Goal: Navigation & Orientation: Find specific page/section

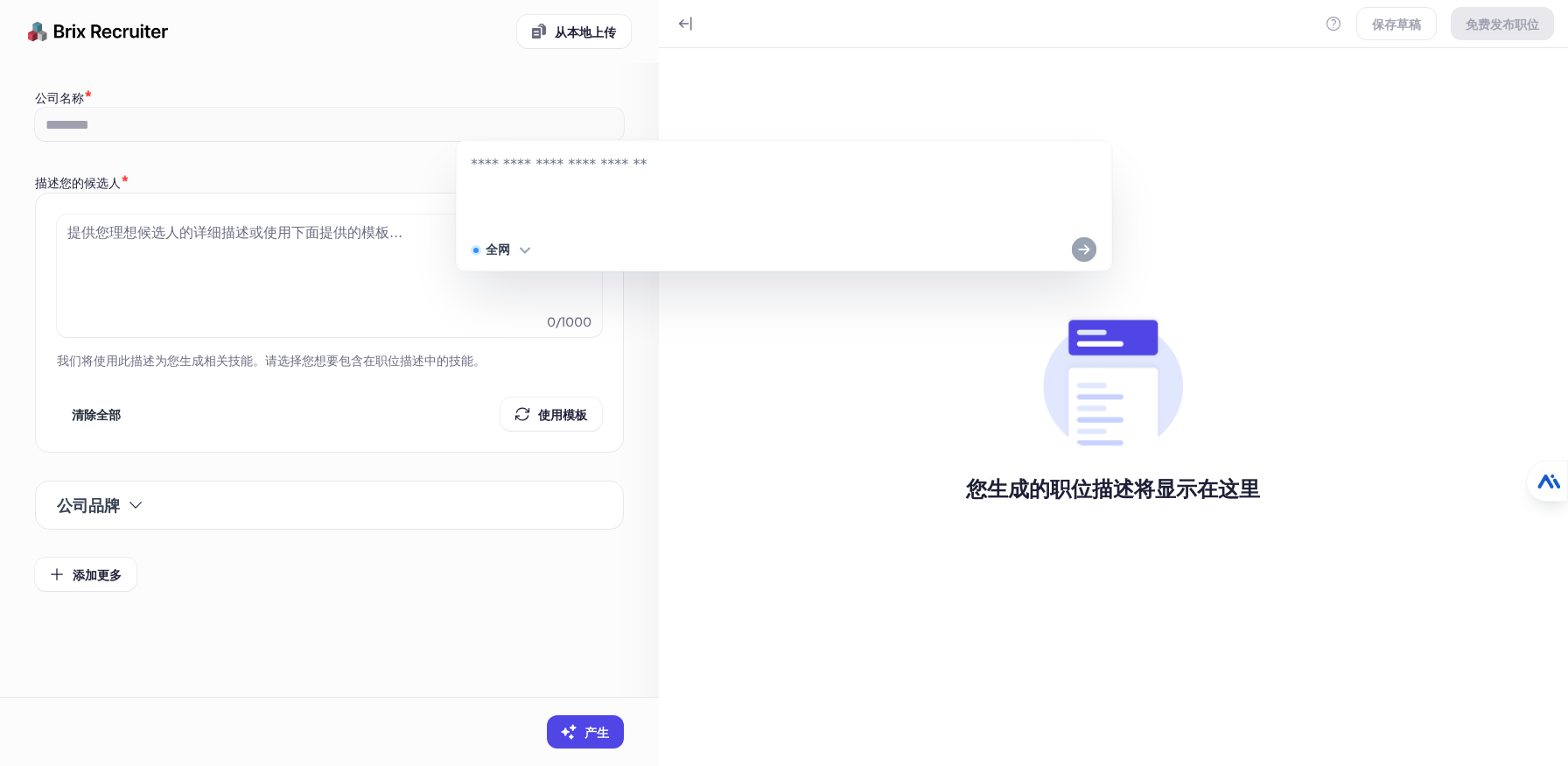
click at [1201, 270] on div "保存草稿 免费发布职位 您生成的职位描述将显示在这里" at bounding box center [1114, 383] width 909 height 766
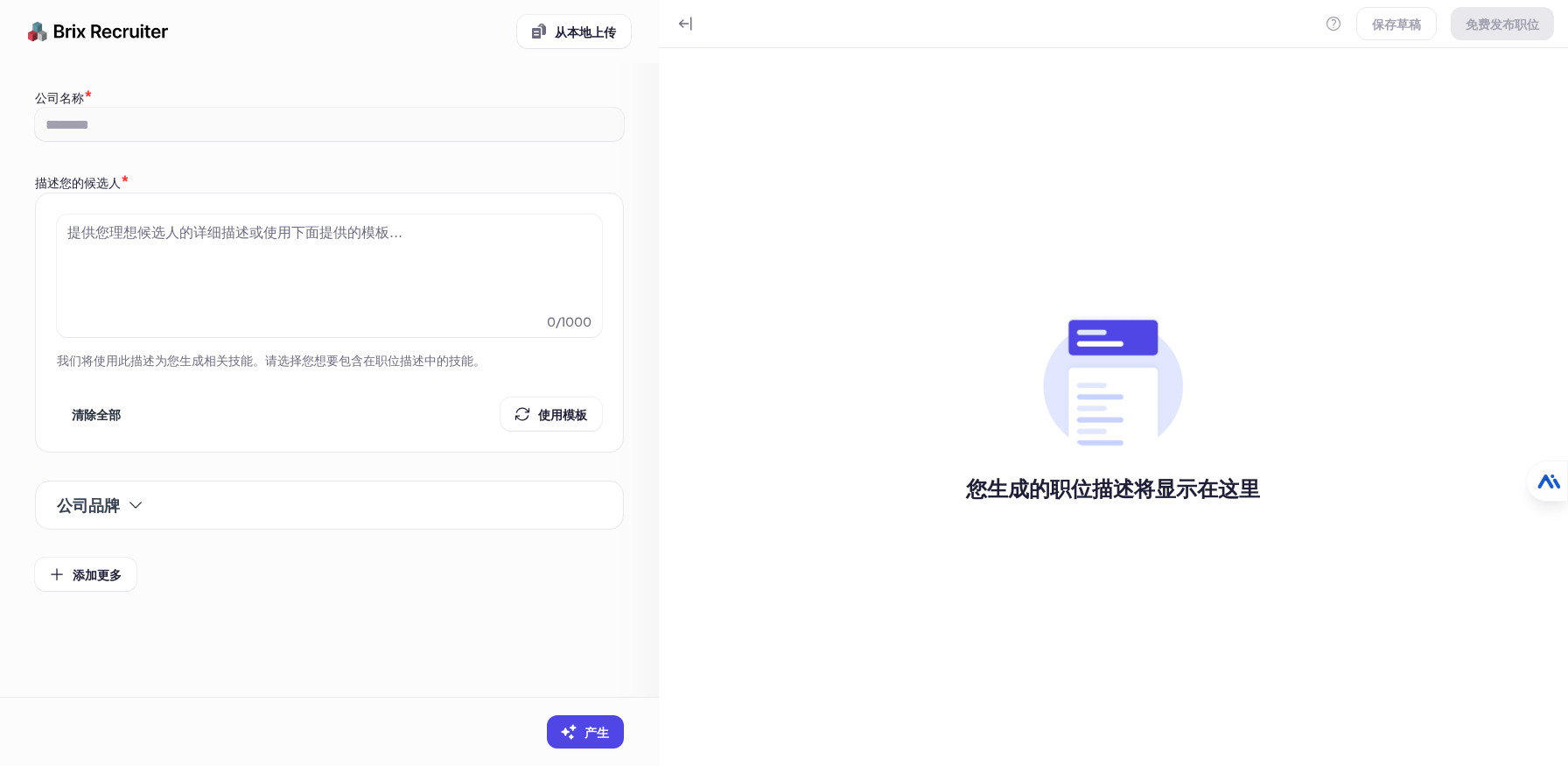
click at [1408, 179] on div "保存草稿 免费发布职位 您生成的职位描述将显示在这里" at bounding box center [1114, 383] width 909 height 766
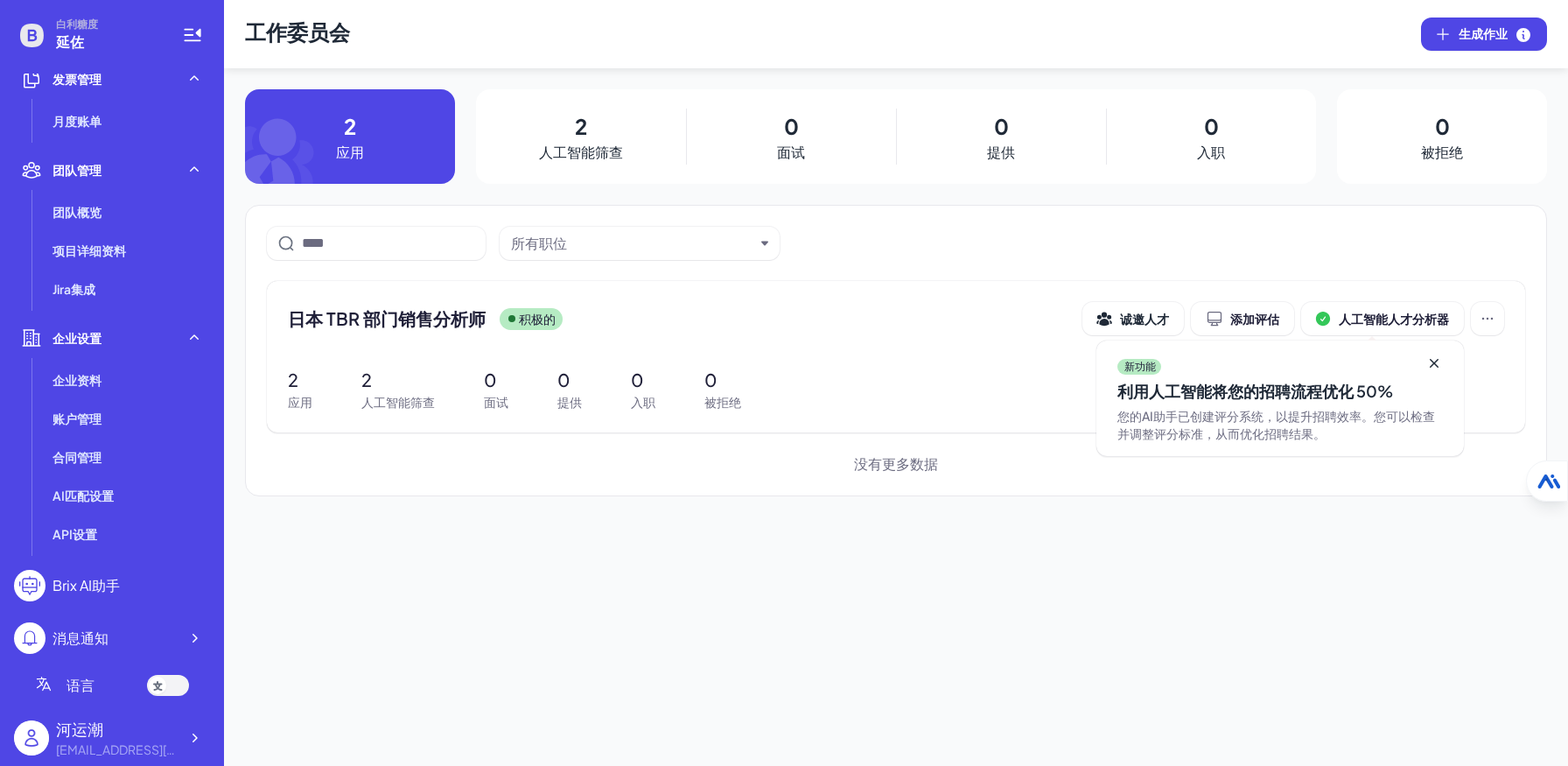
scroll to position [437, 0]
click at [399, 564] on div "工作委员会 生成作业 2 应用 2 人工智能筛查 0 面试 0 提供 0 入职 0 被拒绝 所有职位 日本 TBR 部门销售分析师 积极的 诚邀人才 添加评估…" at bounding box center [896, 383] width 1344 height 766
click at [1433, 361] on icon at bounding box center [1433, 363] width 17 height 17
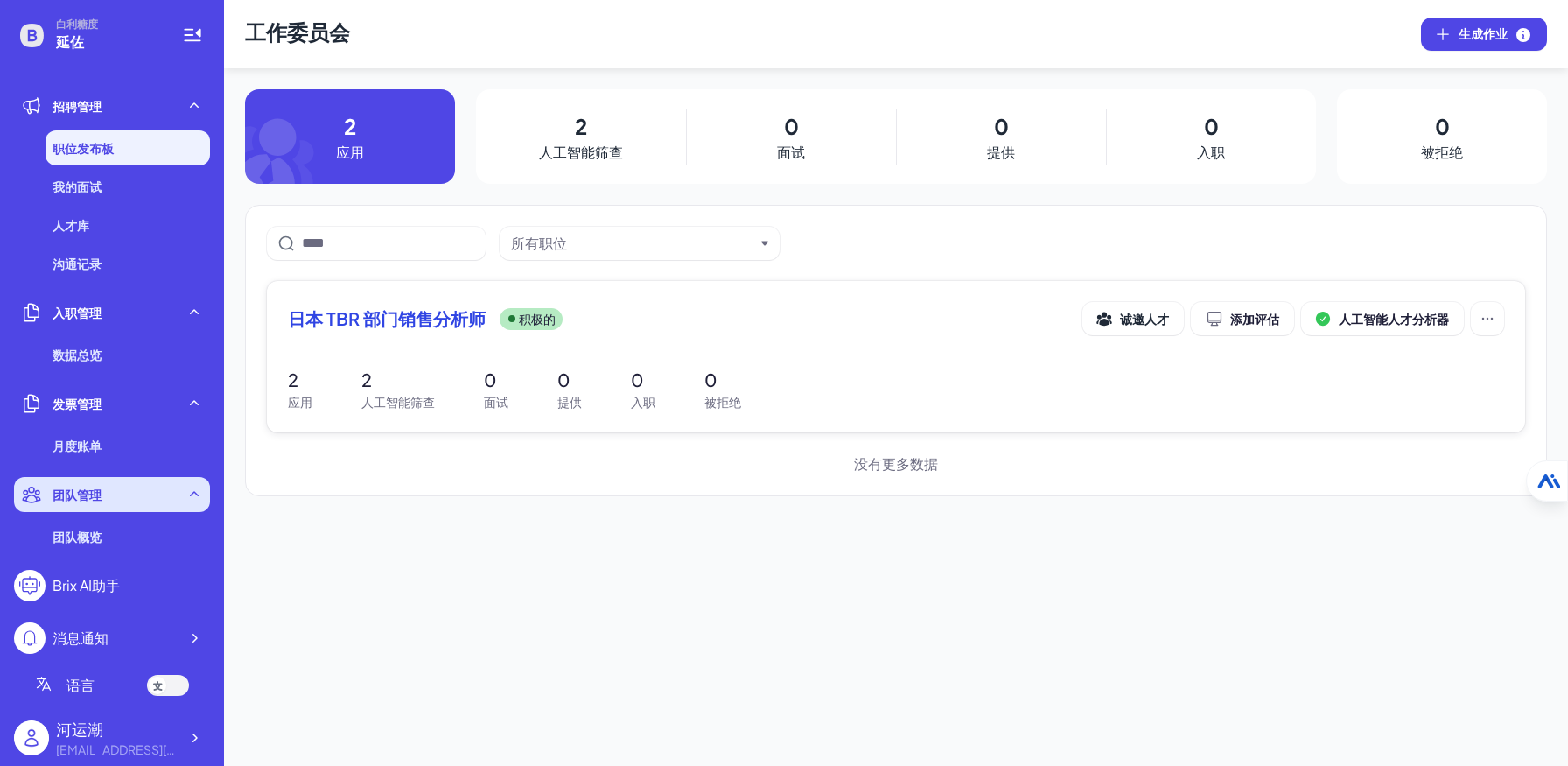
scroll to position [0, 0]
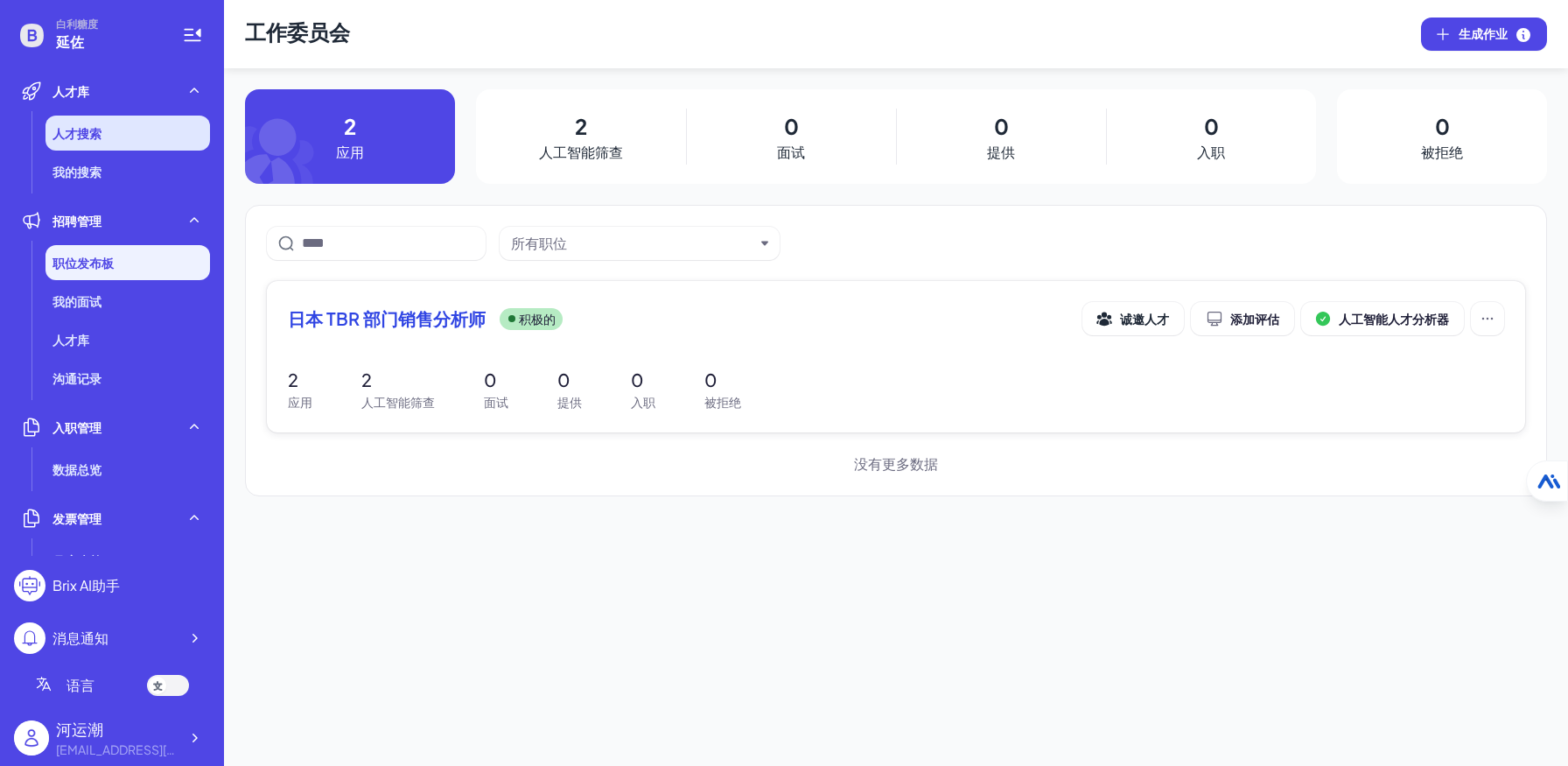
click at [110, 141] on li "人才搜索" at bounding box center [128, 133] width 164 height 35
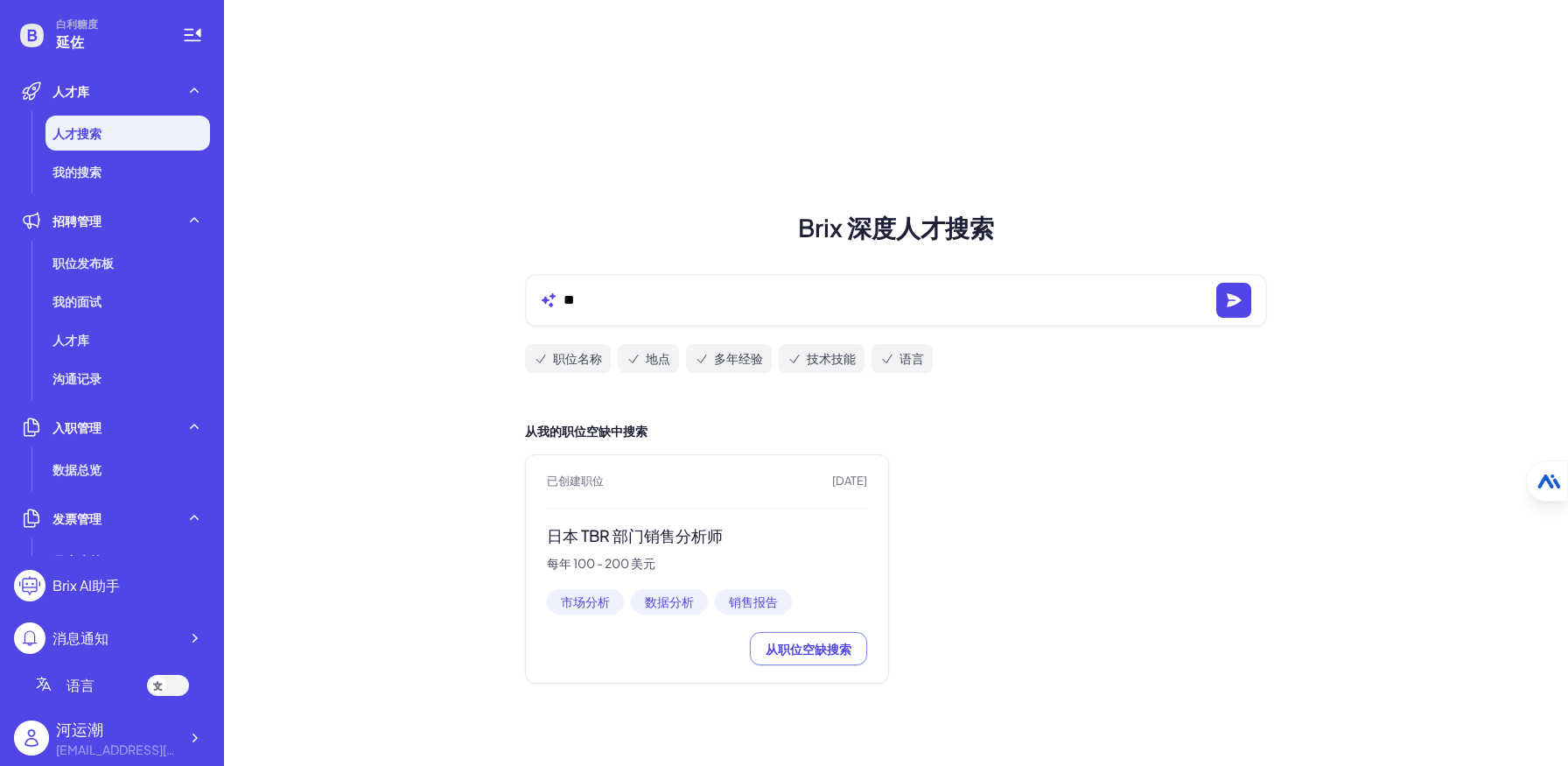
click at [456, 502] on div "Brix 深度人才搜索 ** 职位名称 地点 多年经验 技术技能 语言 从我的职位空缺中搜索 已创建职位 1个月前 日本 TBR 部门销售分析师 每年 100…" at bounding box center [896, 383] width 1344 height 766
click at [1059, 508] on div "已创建职位 1个月前 日本 TBR 部门销售分析师 每年 100 - 200 美元 市场分析 数据分析 销售报告 从职位空缺搜索" at bounding box center [896, 569] width 742 height 230
click at [118, 174] on li "我的搜索" at bounding box center [128, 172] width 164 height 35
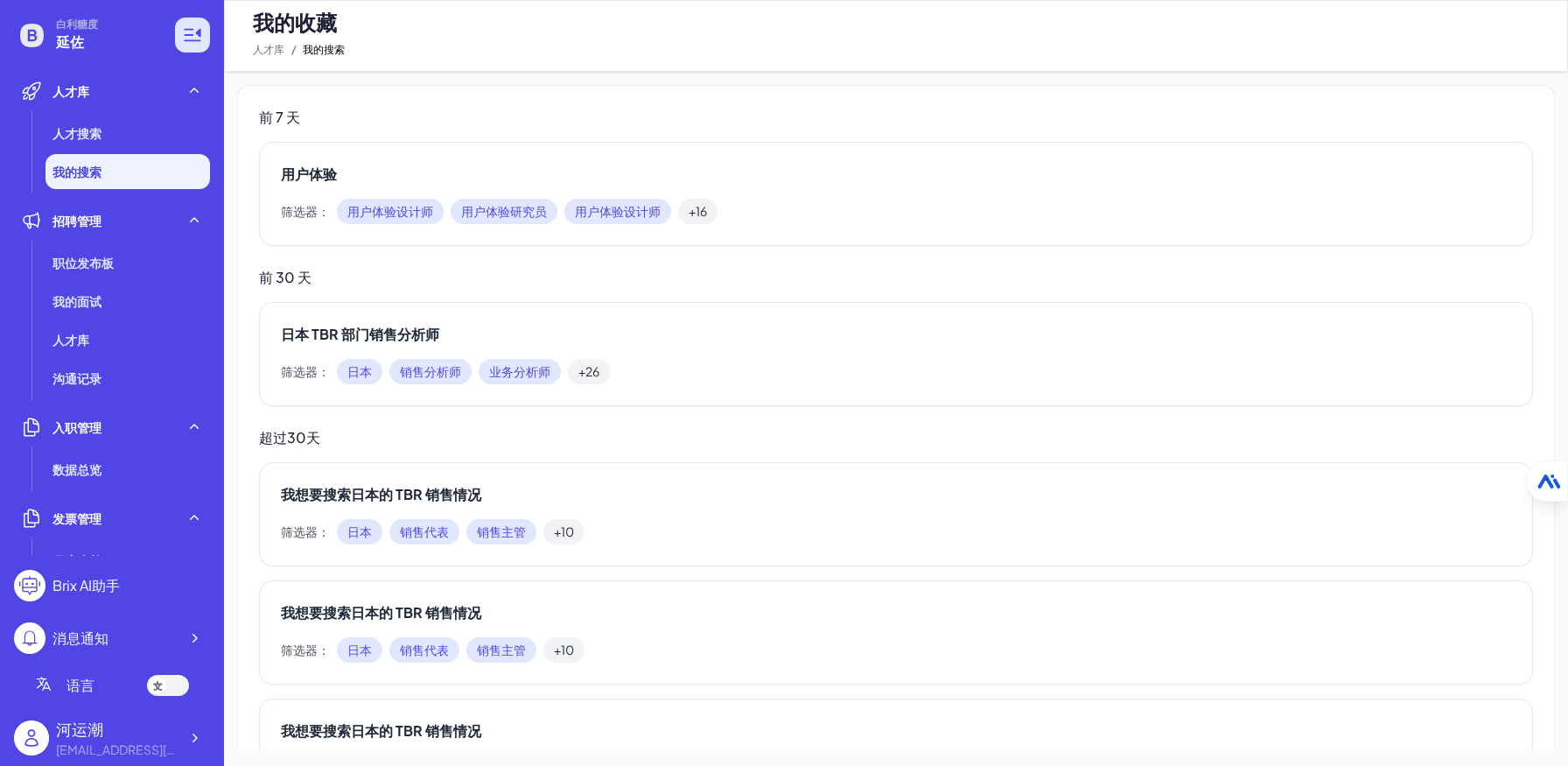
click at [183, 28] on icon at bounding box center [192, 35] width 21 height 21
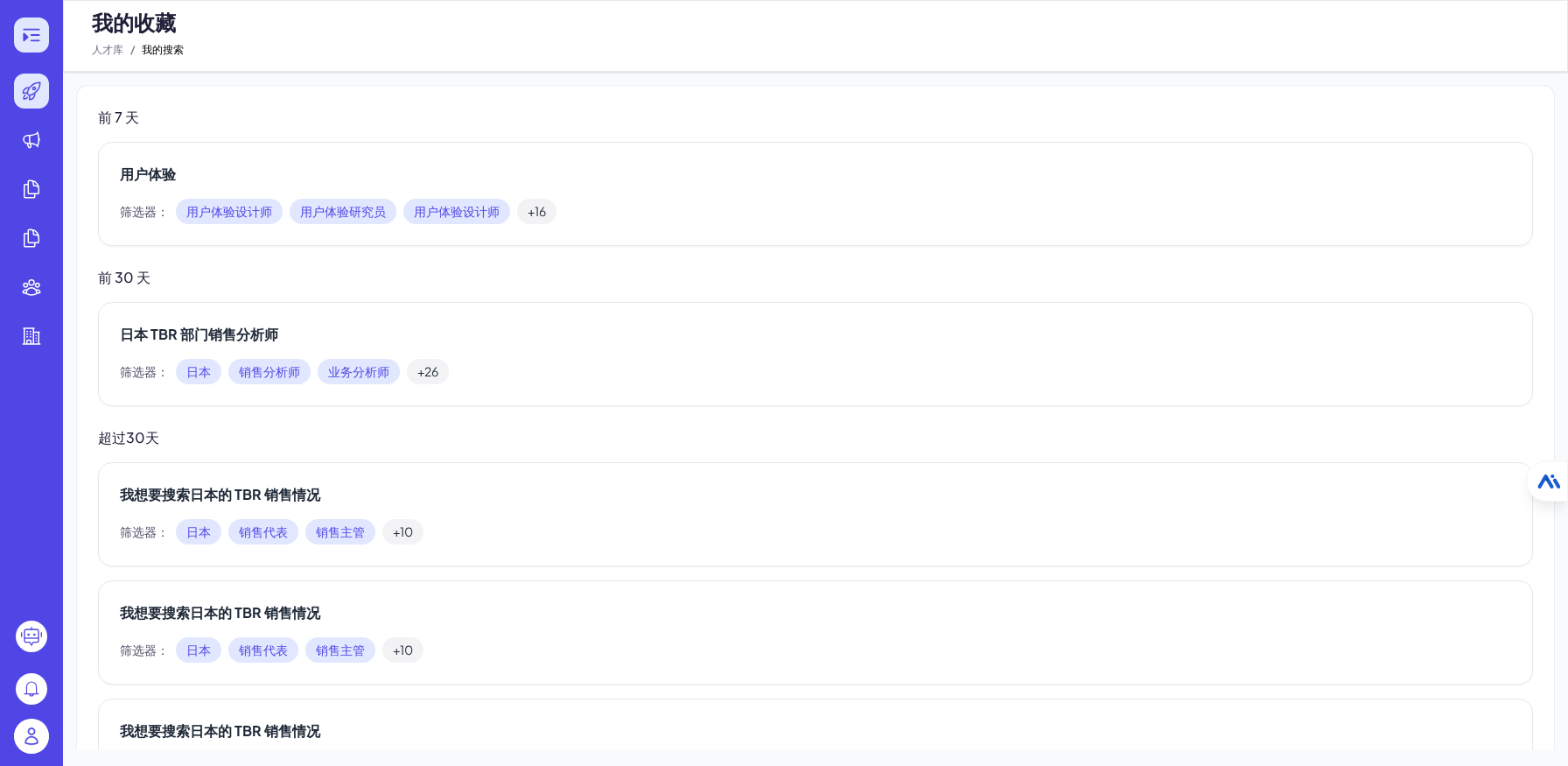
click at [35, 28] on icon at bounding box center [31, 34] width 17 height 12
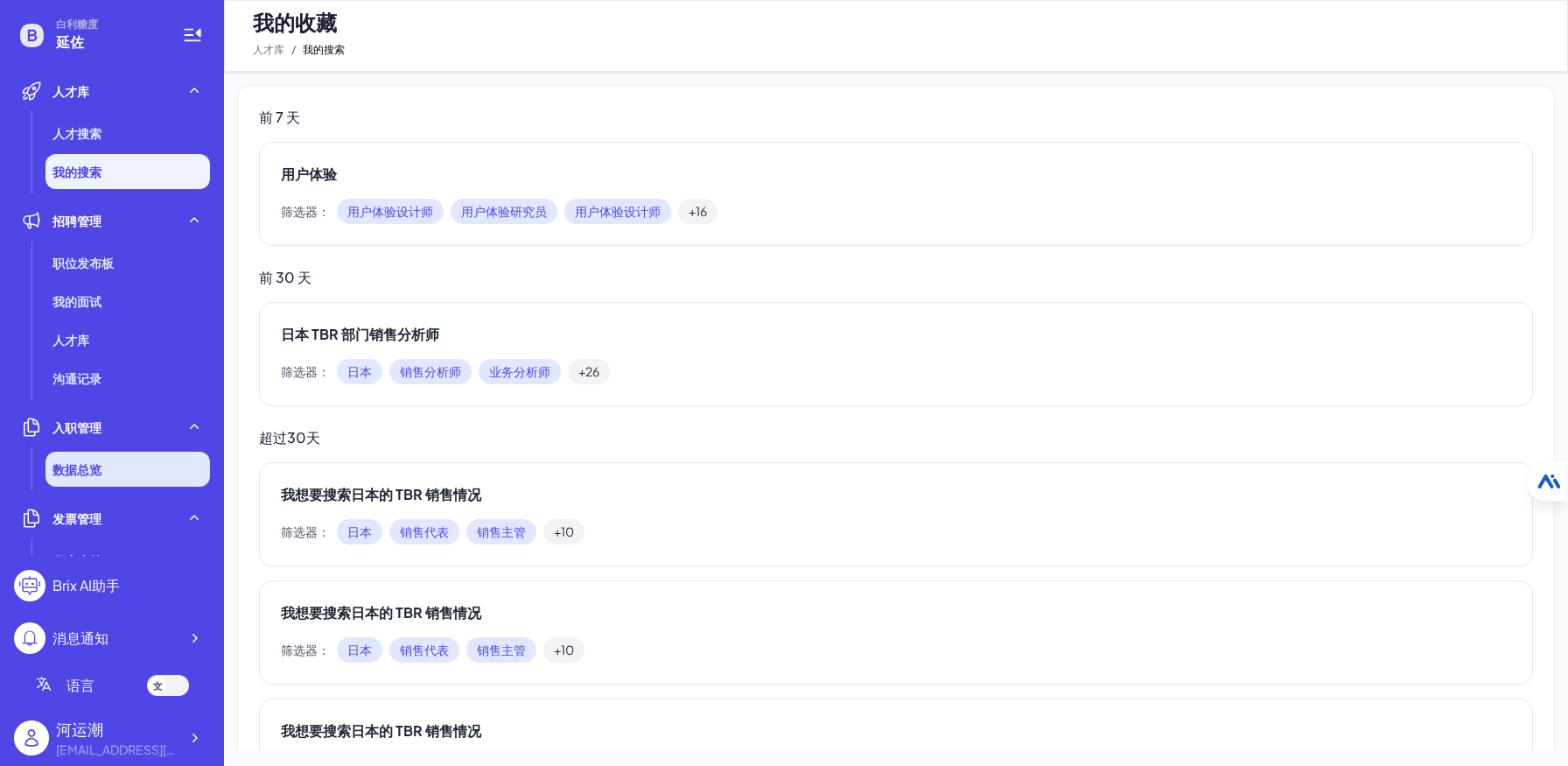
click at [104, 463] on div "数据总览" at bounding box center [128, 469] width 164 height 35
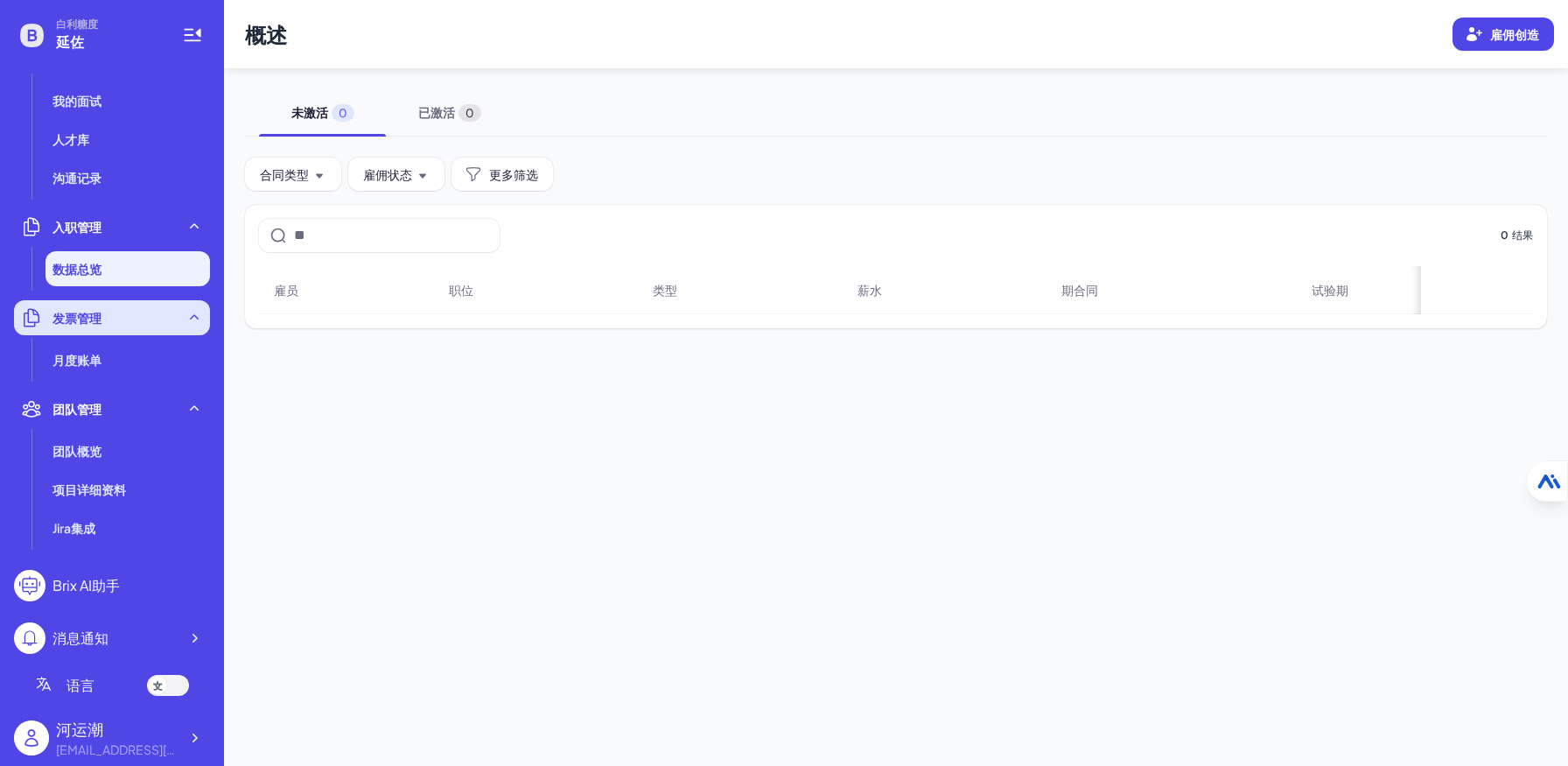
scroll to position [439, 0]
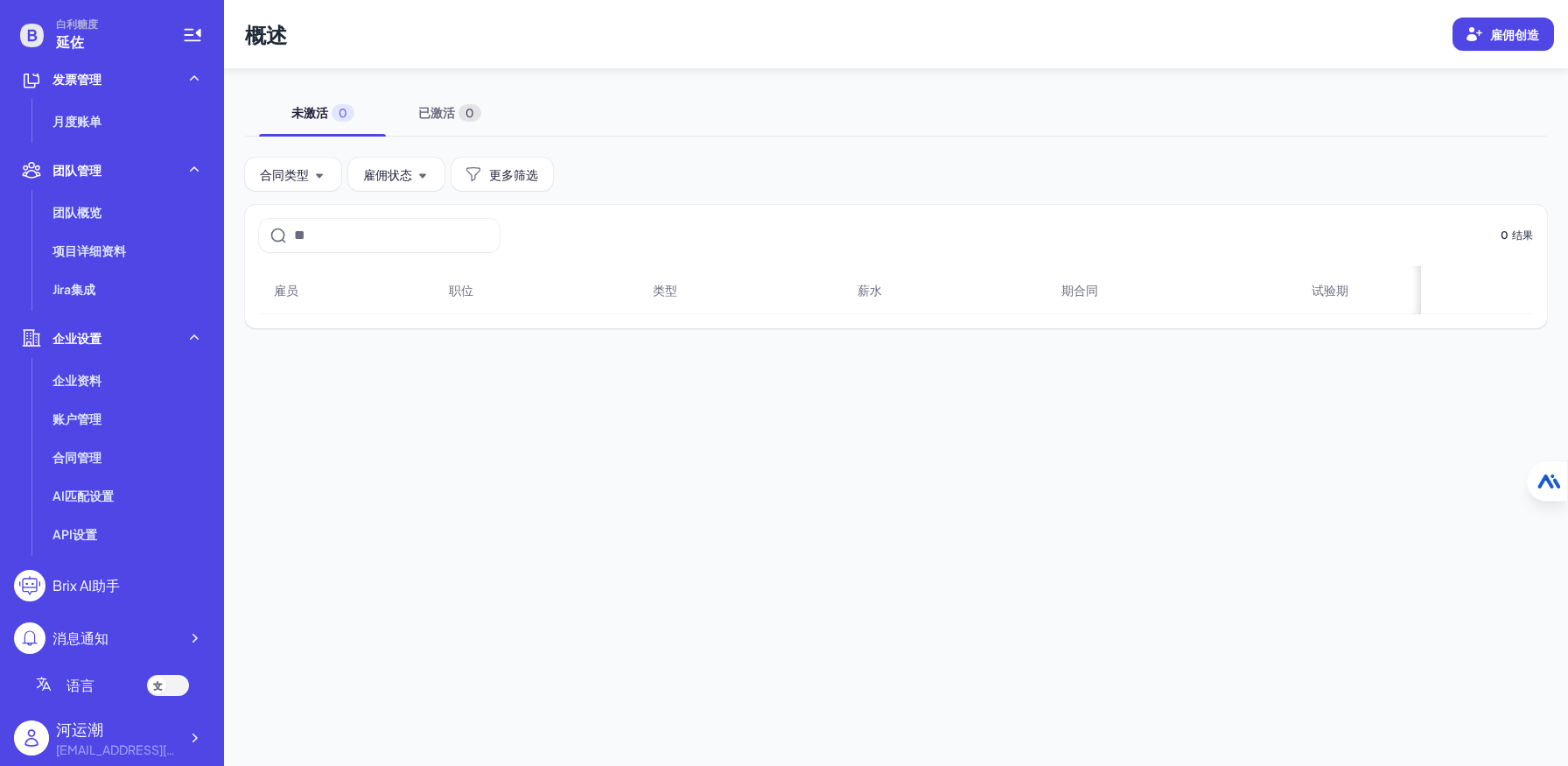
click at [100, 590] on font "Brix AI助手" at bounding box center [85, 585] width 67 height 18
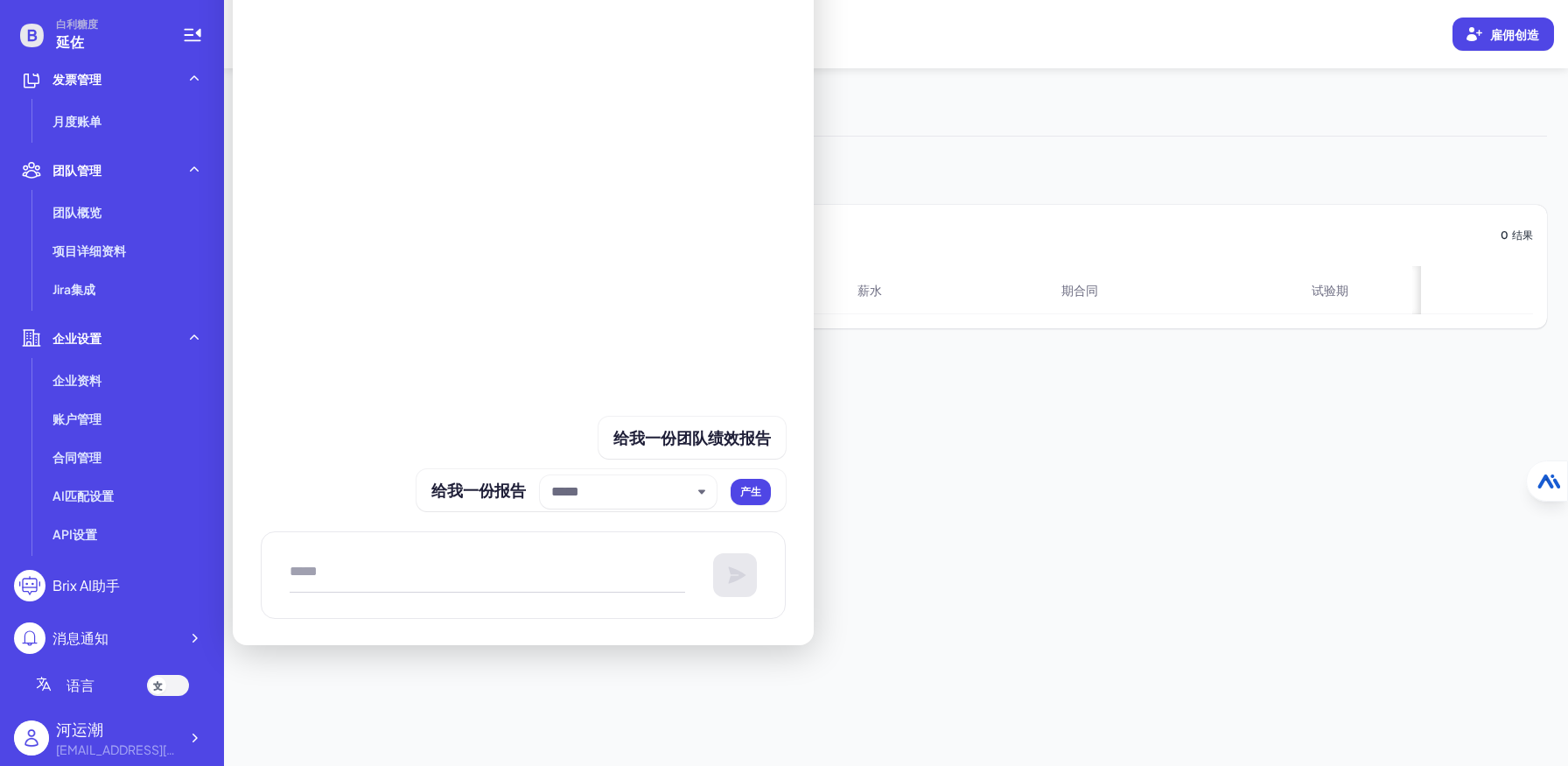
click at [916, 427] on main "概述 雇佣创造 未激活 0 已激活 0 合同类型 雇佣状态 更多筛选 0 结果 雇员 职位 类型 薪水 期合同 试验期" at bounding box center [896, 383] width 1344 height 766
click at [134, 595] on div "Brix AI助手" at bounding box center [111, 585] width 196 height 31
click at [100, 591] on font "Brix AI助手" at bounding box center [85, 585] width 67 height 18
click at [96, 644] on font "消息通知" at bounding box center [80, 637] width 56 height 18
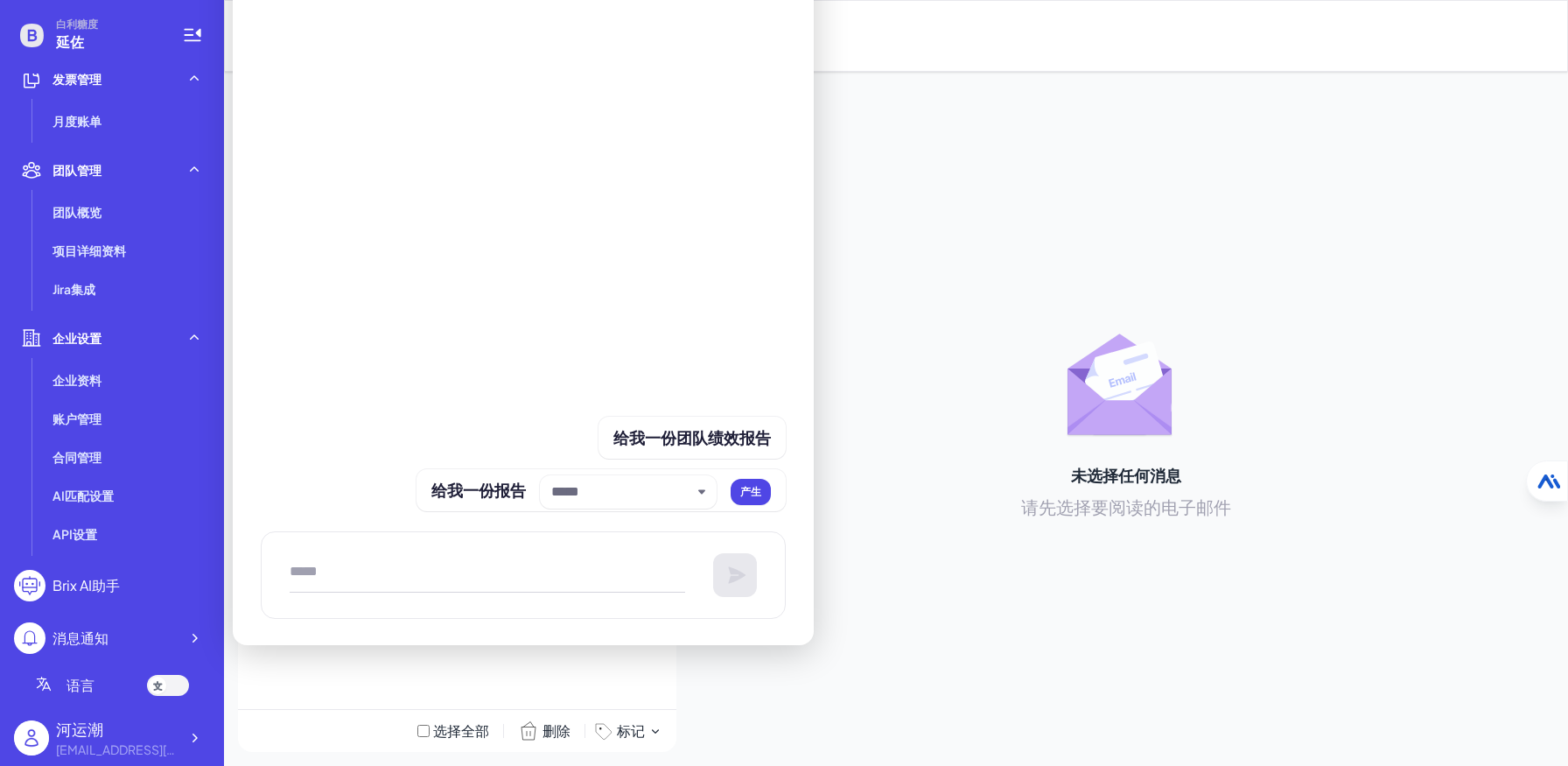
click at [1058, 389] on icon at bounding box center [1126, 387] width 140 height 140
click at [876, 315] on div "未选择任何消息 请先选择要阅读的电子邮件" at bounding box center [1126, 418] width 857 height 666
click at [518, 243] on div at bounding box center [523, 250] width 525 height 464
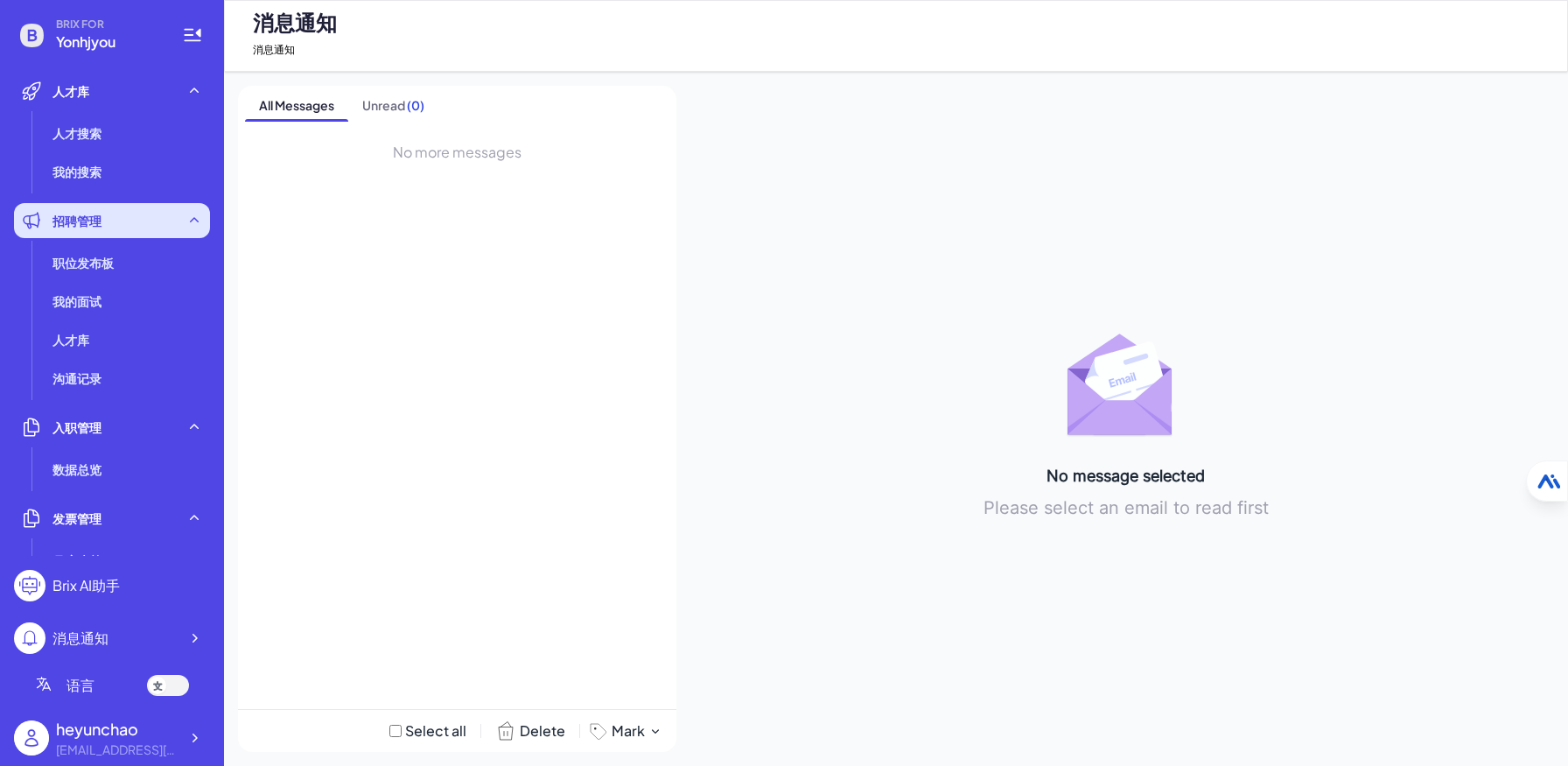
click at [148, 204] on div "招聘管理" at bounding box center [111, 220] width 196 height 35
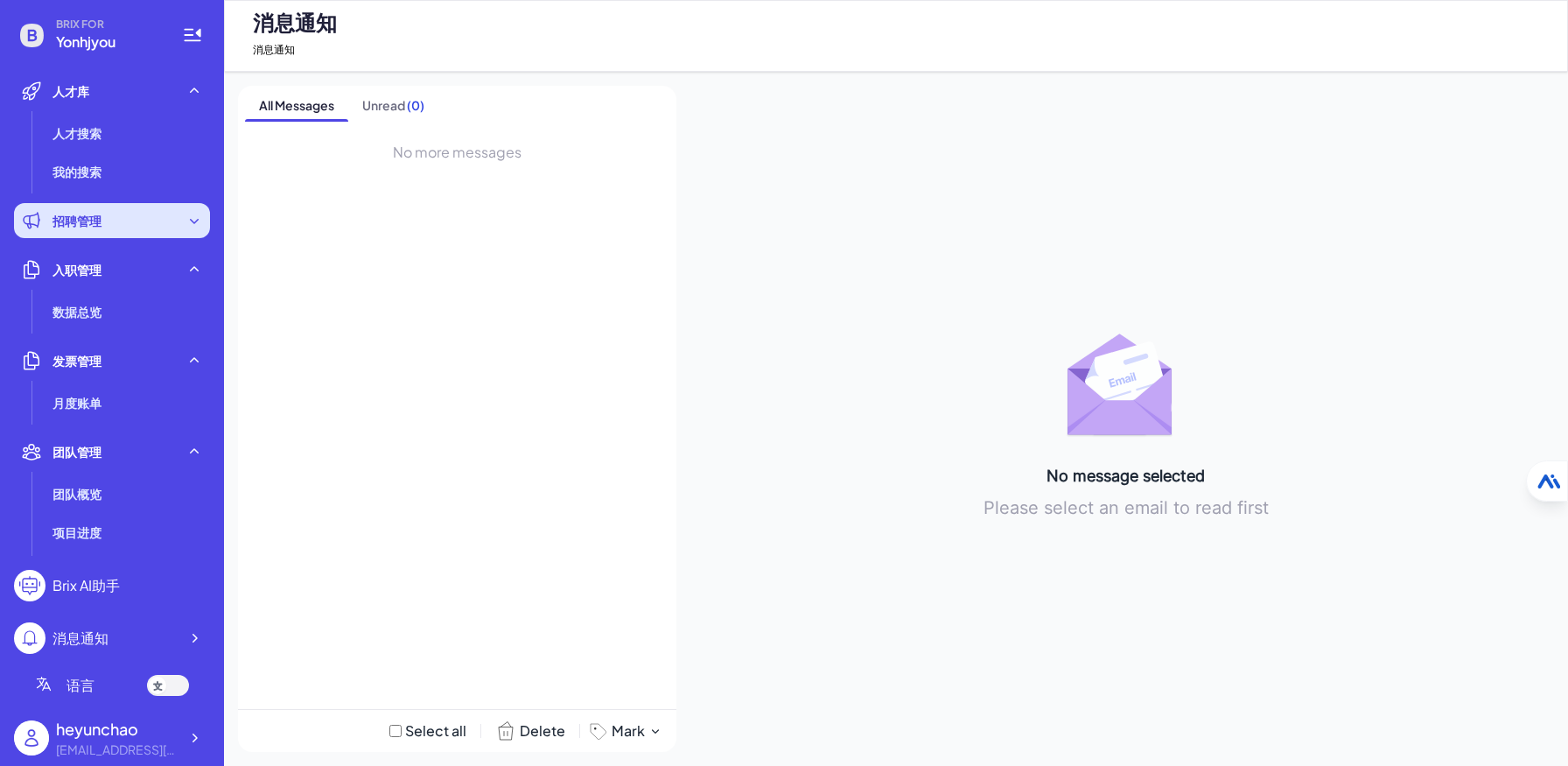
click at [154, 231] on div "招聘管理" at bounding box center [111, 220] width 196 height 35
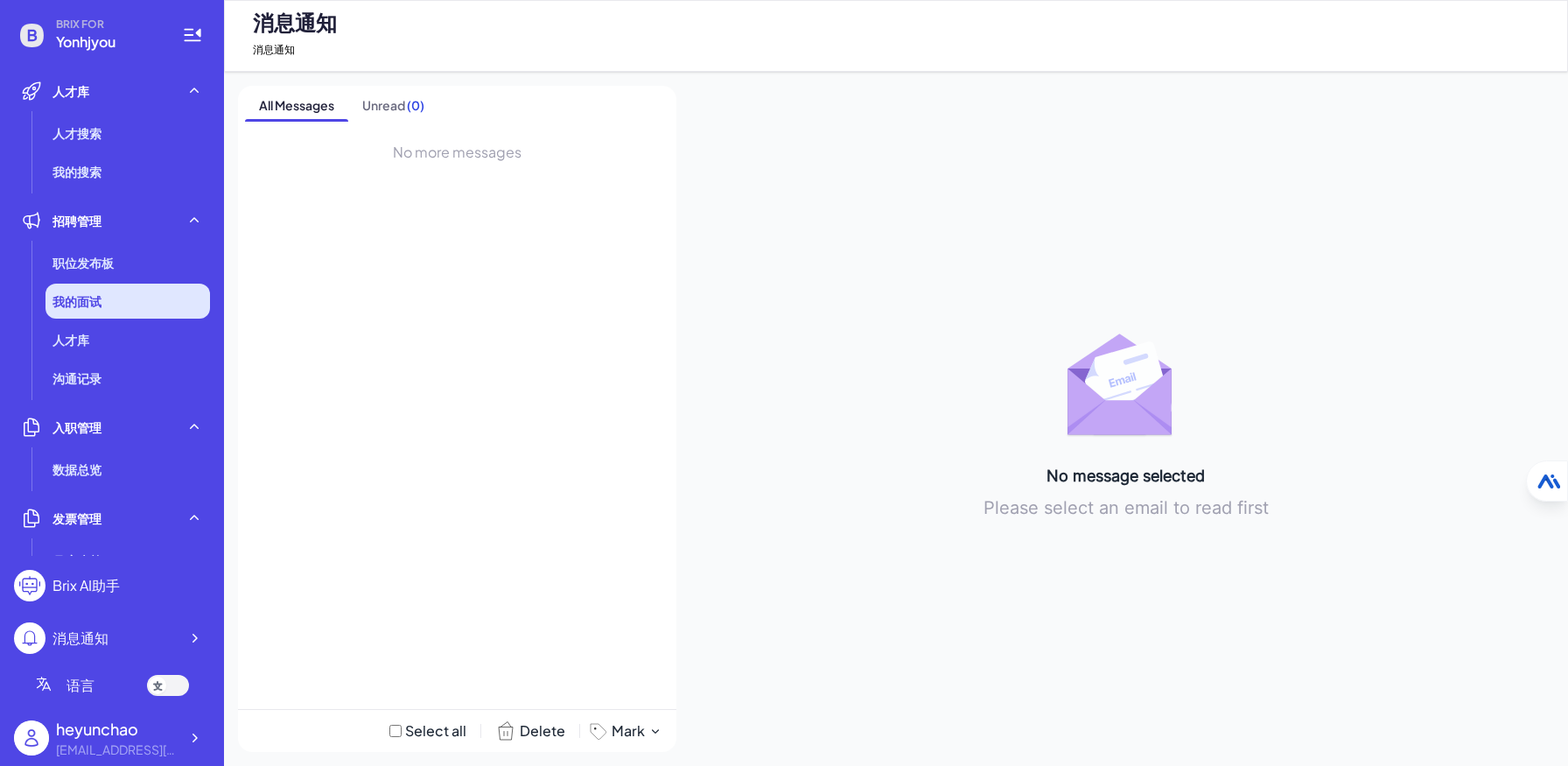
click at [144, 290] on div "我的面试" at bounding box center [128, 301] width 164 height 35
